Goal: Find specific page/section: Find specific page/section

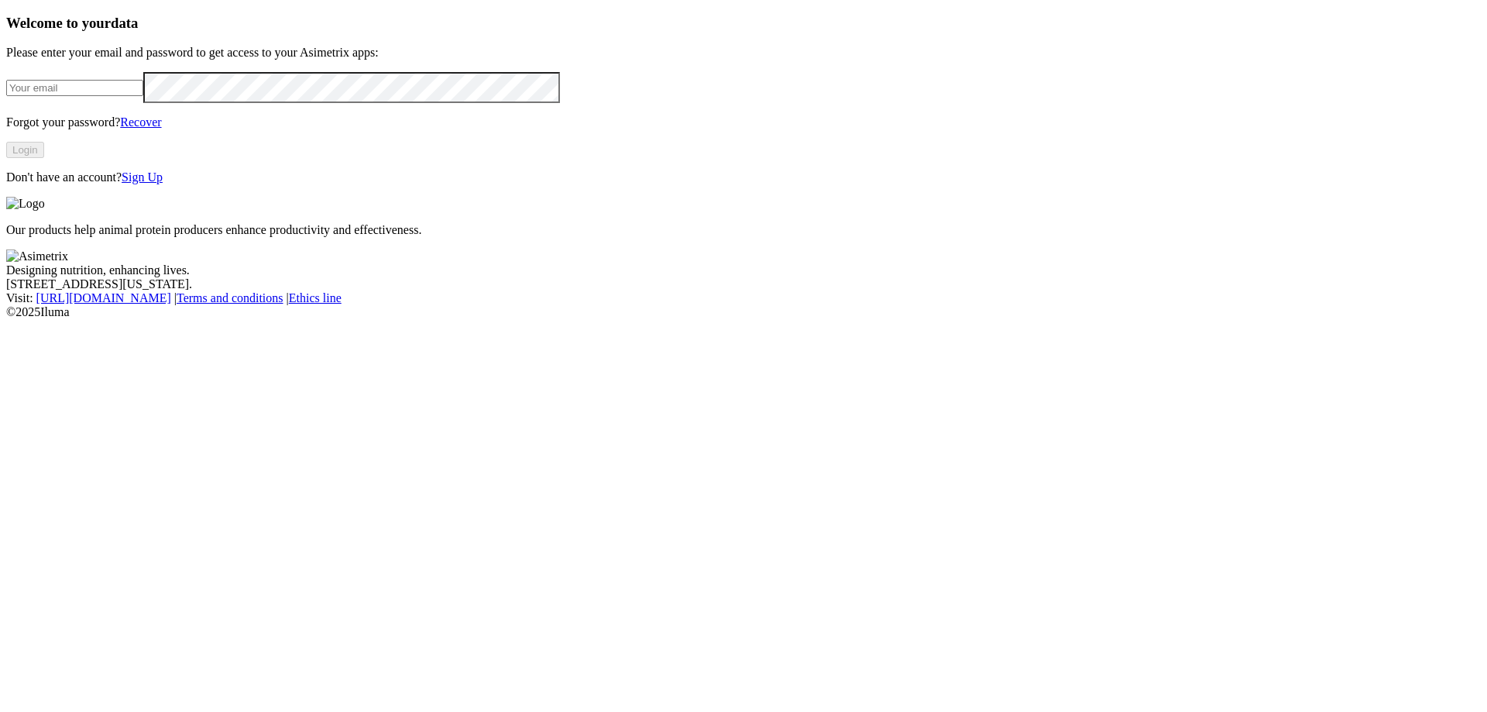
type input "[PERSON_NAME][EMAIL_ADDRESS][PERSON_NAME][DOMAIN_NAME]"
click at [44, 158] on button "Login" at bounding box center [25, 150] width 38 height 16
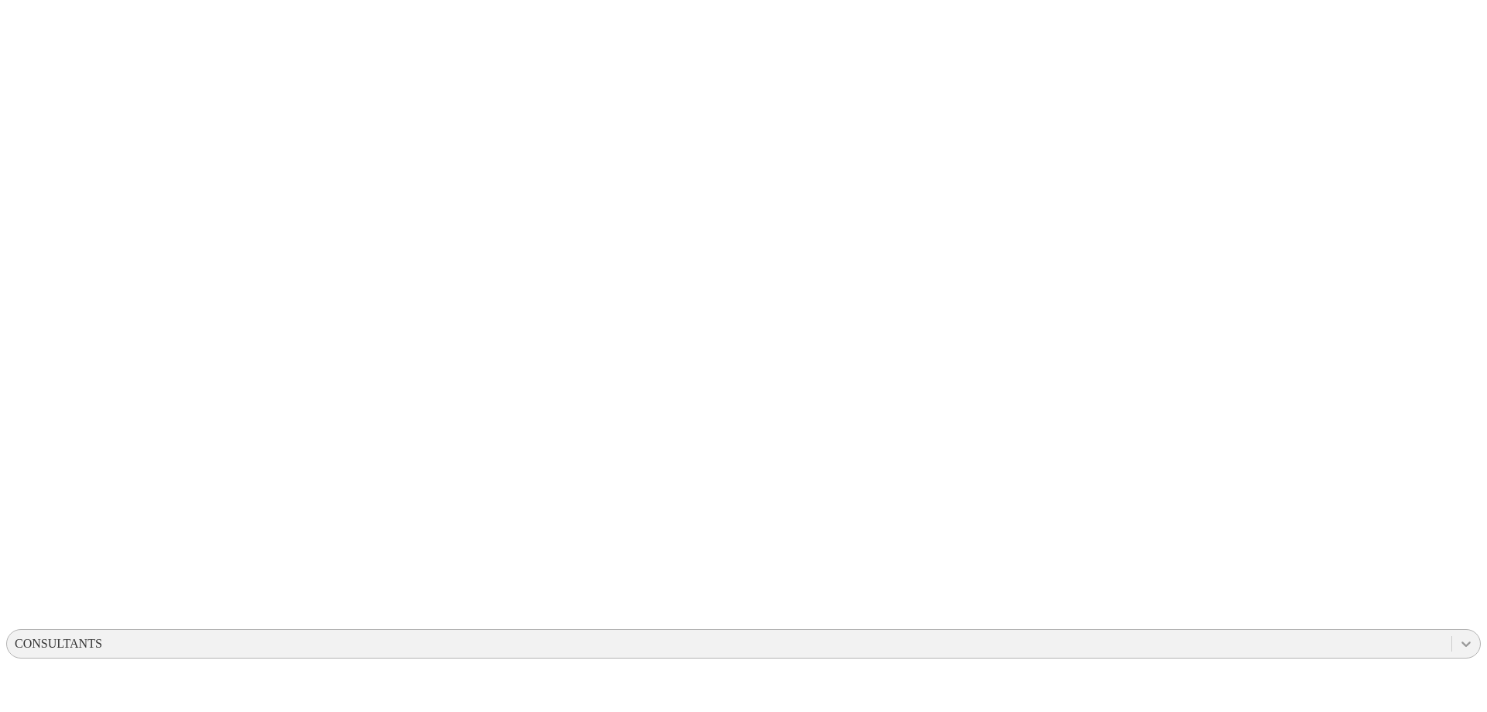
click at [1458, 636] on icon at bounding box center [1465, 643] width 15 height 15
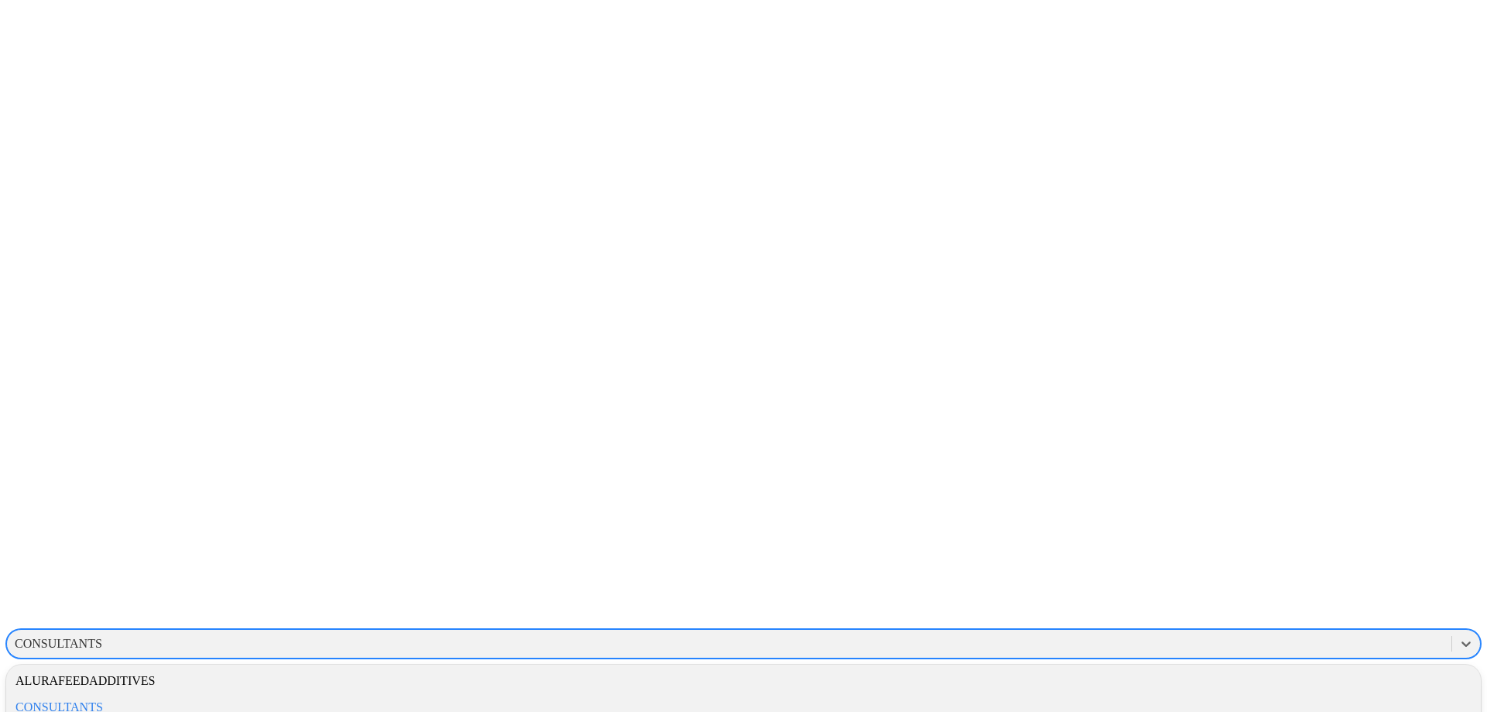
click at [1252, 668] on div "ALURAFEEDADDITIVES" at bounding box center [743, 681] width 1475 height 26
